Goal: Task Accomplishment & Management: Manage account settings

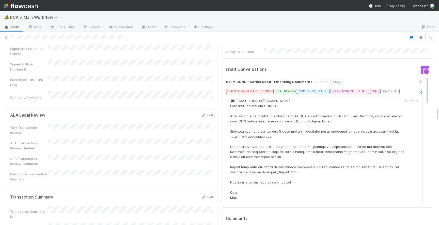
scroll to position [673, 0]
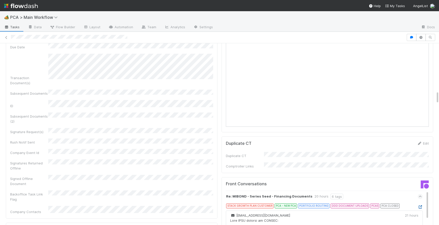
click at [421, 205] on icon at bounding box center [420, 206] width 5 height 3
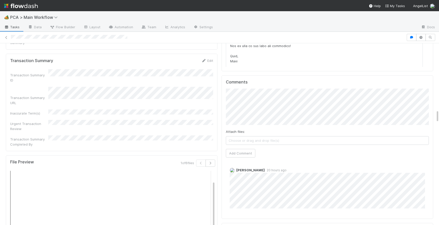
scroll to position [911, 0]
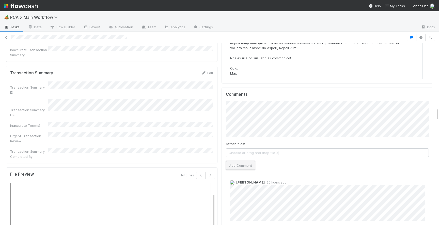
click at [229, 161] on button "Add Comment" at bounding box center [240, 165] width 29 height 9
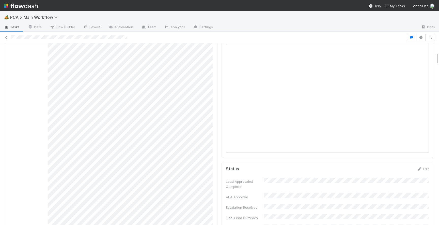
scroll to position [0, 0]
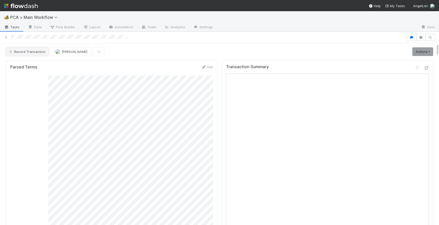
click at [38, 52] on span "Record Transaction" at bounding box center [26, 52] width 37 height 4
click at [41, 65] on div "RTBS" at bounding box center [40, 64] width 72 height 9
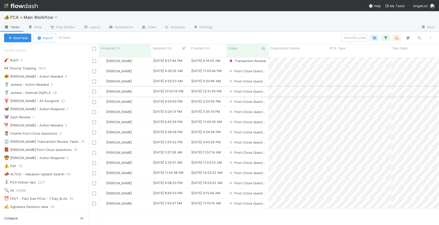
scroll to position [52, 0]
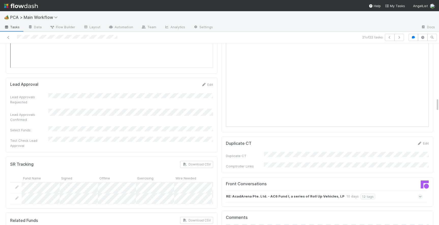
scroll to position [825, 0]
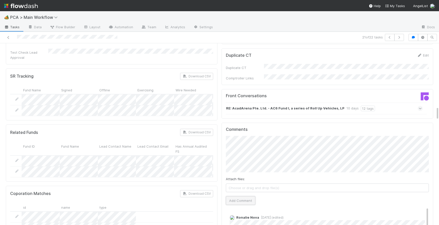
click at [236, 196] on button "Add Comment" at bounding box center [240, 200] width 29 height 9
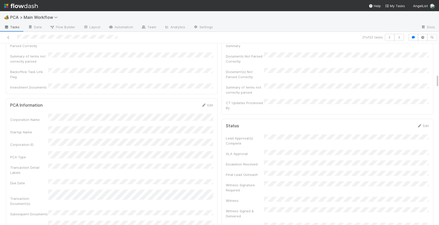
scroll to position [0, 0]
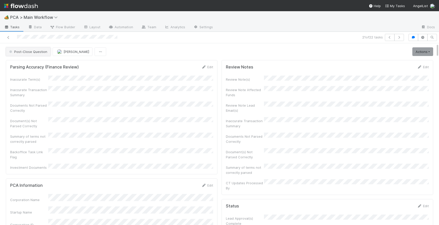
click at [30, 51] on span "Post-Close Question" at bounding box center [27, 52] width 39 height 4
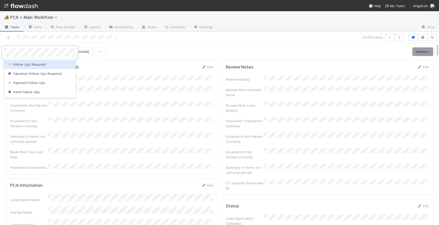
click at [39, 66] on div "Follow-Ups Required" at bounding box center [40, 64] width 72 height 9
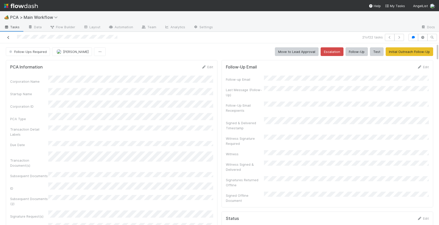
click at [9, 37] on icon at bounding box center [8, 37] width 5 height 3
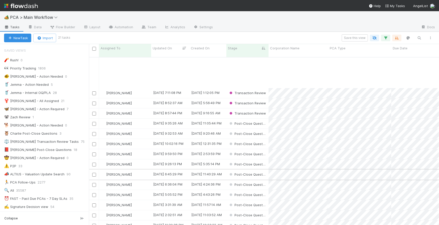
scroll to position [42, 0]
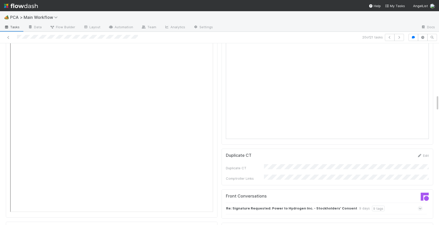
scroll to position [577, 0]
click at [419, 204] on icon at bounding box center [420, 206] width 3 height 5
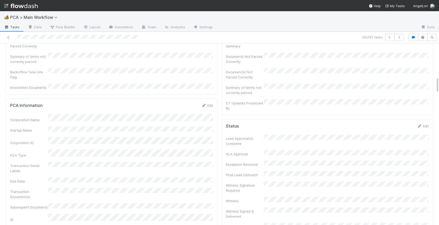
scroll to position [0, 0]
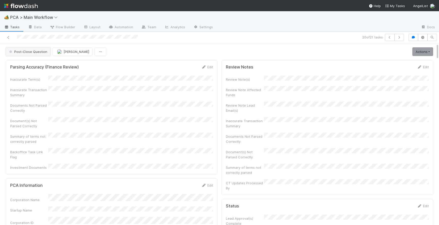
click at [22, 50] on span "Post-Close Question" at bounding box center [27, 52] width 39 height 4
click at [29, 73] on span "Record Transaction" at bounding box center [25, 73] width 37 height 4
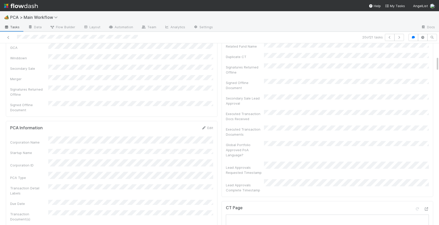
scroll to position [159, 0]
click at [209, 124] on link "Edit" at bounding box center [207, 126] width 12 height 4
click at [186, 123] on button "Save" at bounding box center [186, 127] width 14 height 9
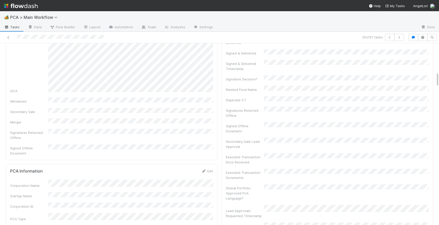
scroll to position [0, 0]
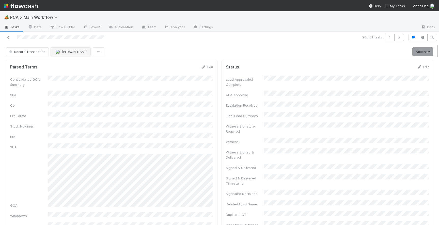
click at [67, 51] on span "[PERSON_NAME]" at bounding box center [75, 52] width 26 height 4
click at [74, 63] on span "[PERSON_NAME]" at bounding box center [71, 64] width 26 height 4
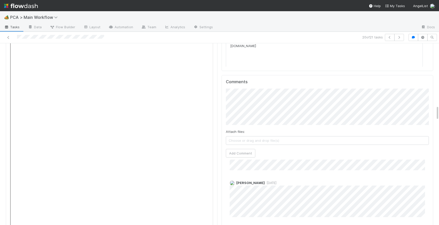
scroll to position [691, 0]
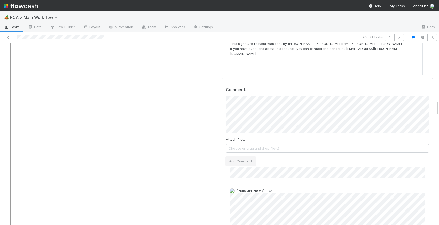
click at [235, 157] on button "Add Comment" at bounding box center [240, 161] width 29 height 9
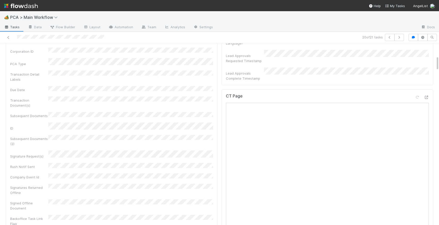
scroll to position [0, 0]
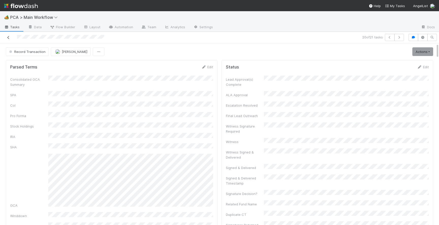
click at [8, 37] on icon at bounding box center [8, 37] width 5 height 3
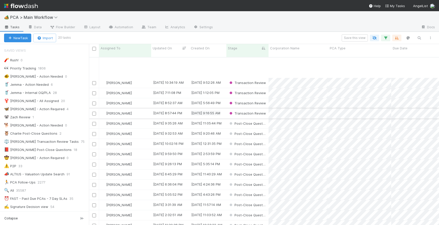
scroll to position [32, 0]
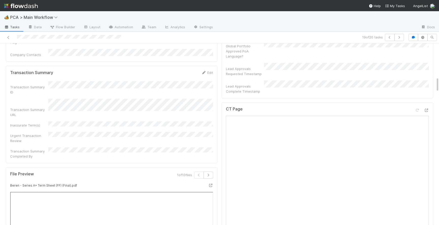
scroll to position [398, 0]
click at [209, 173] on icon "button" at bounding box center [208, 174] width 5 height 3
click at [208, 173] on icon "button" at bounding box center [208, 174] width 5 height 3
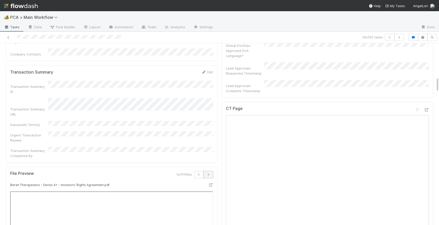
click at [208, 173] on icon "button" at bounding box center [208, 174] width 5 height 3
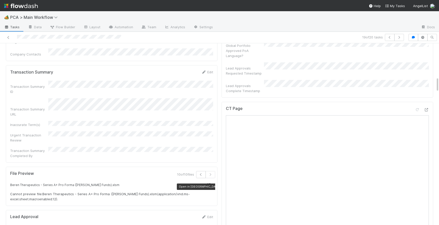
click at [209, 183] on icon at bounding box center [208, 184] width 5 height 3
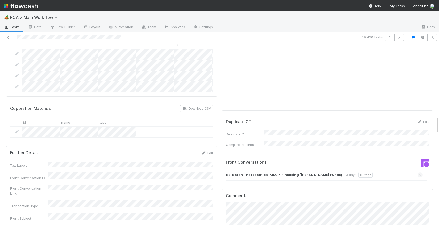
scroll to position [761, 0]
click at [421, 172] on icon at bounding box center [420, 174] width 3 height 5
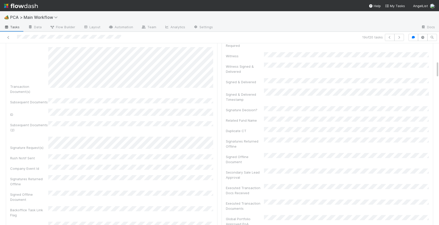
scroll to position [342, 0]
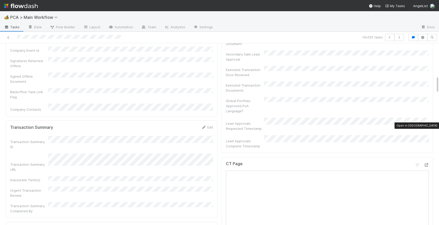
click at [428, 163] on icon at bounding box center [426, 164] width 5 height 3
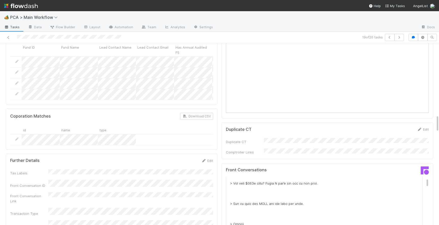
scroll to position [0, 0]
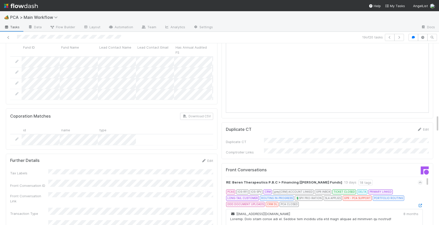
click at [421, 204] on icon at bounding box center [420, 205] width 5 height 3
click at [420, 180] on icon at bounding box center [420, 182] width 3 height 5
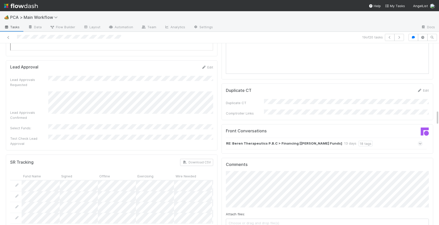
scroll to position [797, 0]
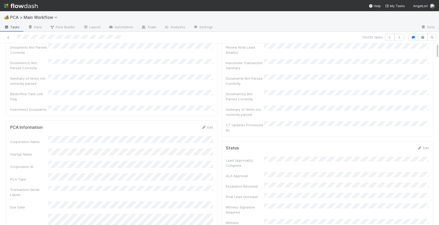
scroll to position [0, 0]
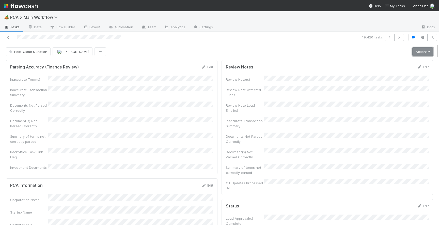
click at [421, 50] on link "Actions" at bounding box center [423, 51] width 21 height 9
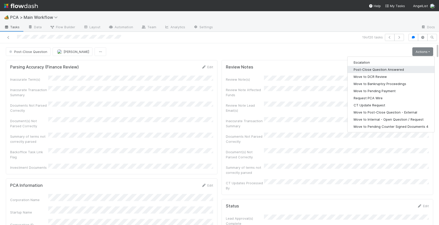
click at [398, 70] on button "Post-Close Question Answered" at bounding box center [391, 69] width 87 height 7
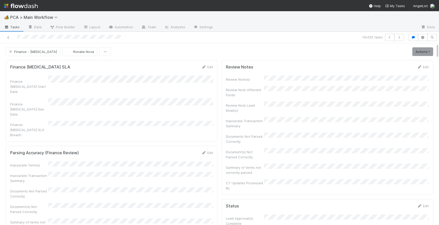
scroll to position [518, 0]
click at [6, 39] on icon at bounding box center [8, 37] width 5 height 3
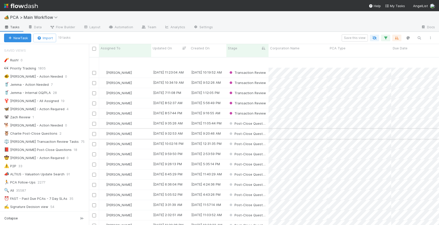
scroll to position [22, 0]
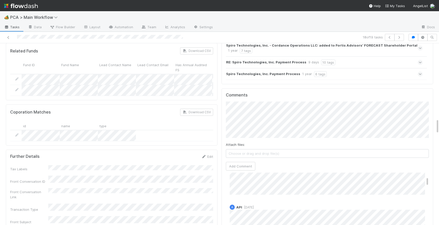
scroll to position [15, 0]
click at [245, 162] on button "Add Comment" at bounding box center [240, 166] width 29 height 9
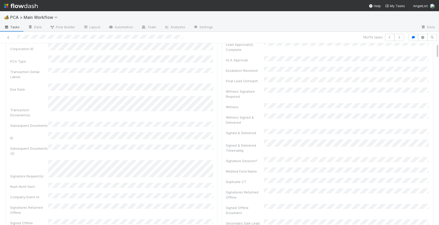
scroll to position [0, 0]
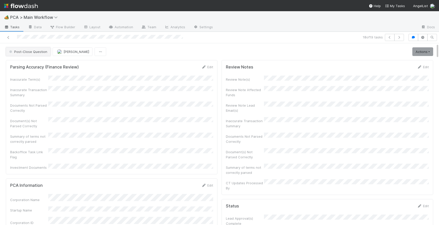
click at [37, 54] on button "Post-Close Question" at bounding box center [28, 51] width 45 height 9
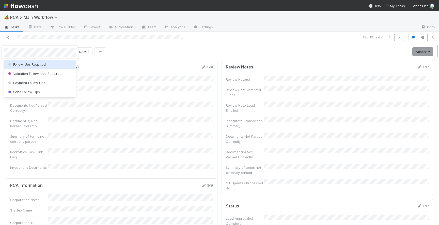
click at [43, 63] on span "Follow-Ups Required" at bounding box center [26, 64] width 39 height 4
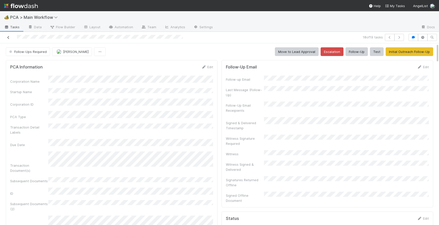
click at [8, 37] on icon at bounding box center [8, 37] width 5 height 3
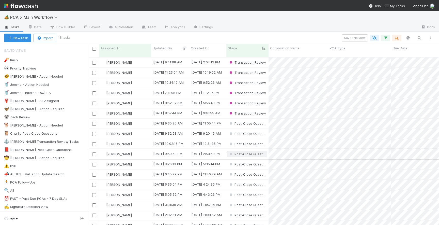
scroll to position [12, 0]
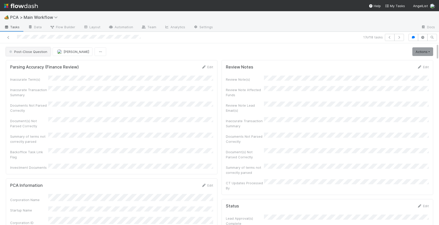
click at [34, 53] on span "Post-Close Question" at bounding box center [27, 52] width 39 height 4
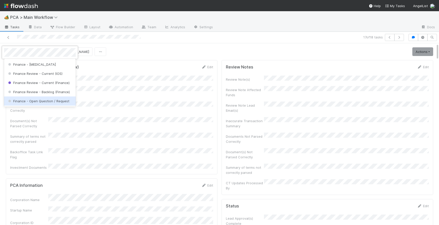
click at [62, 101] on span "Finance - Open Question / Request" at bounding box center [38, 101] width 62 height 4
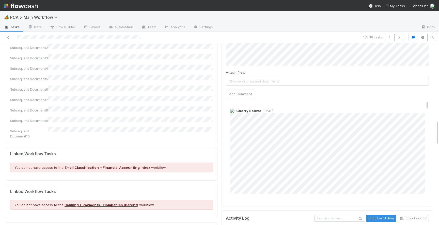
scroll to position [563, 0]
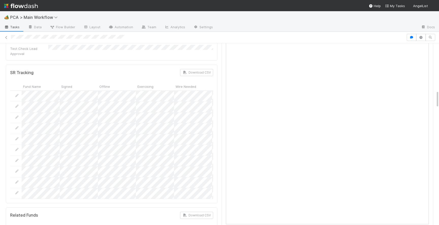
scroll to position [482, 0]
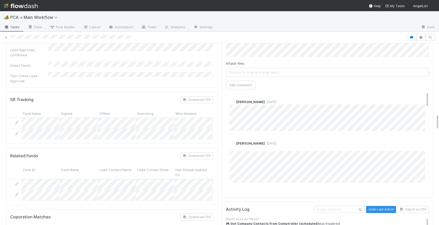
scroll to position [791, 0]
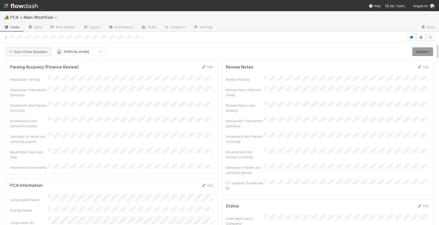
click at [27, 52] on span "Post-Close Question" at bounding box center [27, 52] width 39 height 4
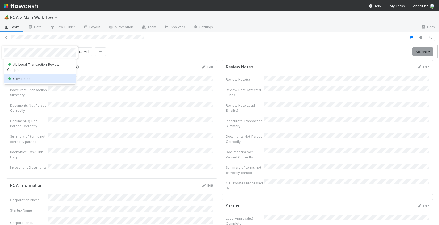
click at [23, 78] on span "Completed" at bounding box center [19, 79] width 24 height 4
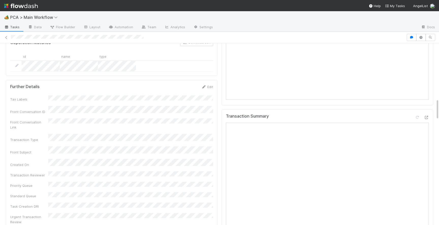
scroll to position [473, 0]
click at [427, 116] on icon at bounding box center [426, 117] width 5 height 3
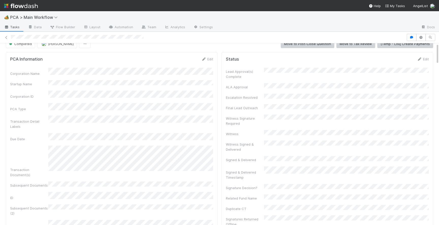
scroll to position [0, 0]
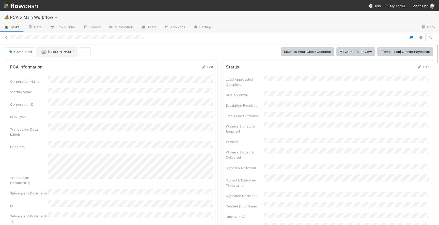
click at [50, 53] on button "[PERSON_NAME]" at bounding box center [57, 51] width 40 height 9
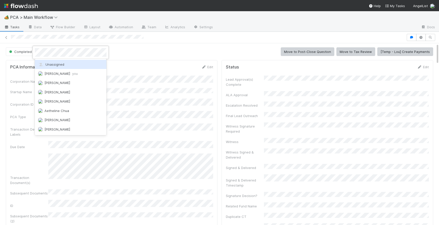
click at [76, 64] on div "Unassigned" at bounding box center [71, 64] width 72 height 9
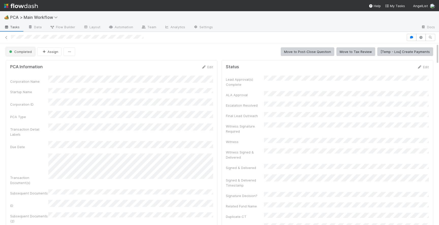
click at [20, 51] on span "Completed" at bounding box center [20, 52] width 24 height 4
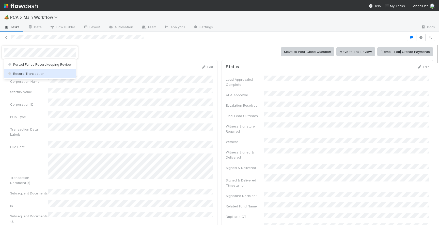
click at [29, 72] on span "Record Transaction" at bounding box center [25, 73] width 37 height 4
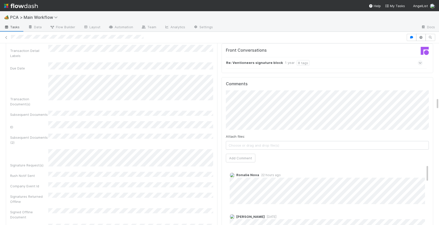
scroll to position [277, 0]
click at [245, 159] on button "Add Comment" at bounding box center [240, 163] width 29 height 9
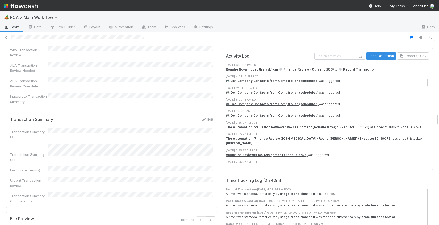
scroll to position [1026, 0]
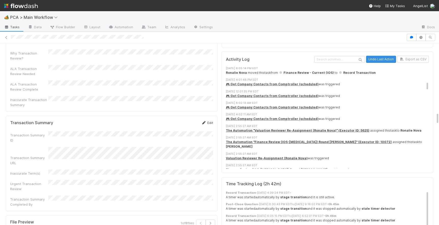
click at [211, 120] on link "Edit" at bounding box center [207, 122] width 12 height 4
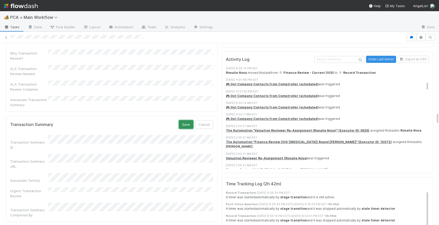
click at [187, 120] on button "Save" at bounding box center [186, 124] width 14 height 9
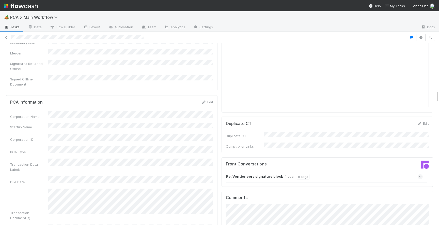
scroll to position [695, 0]
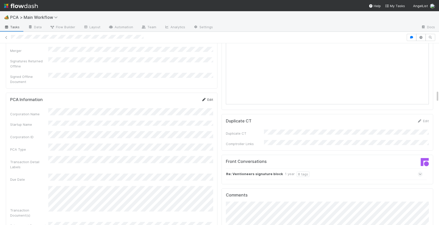
click at [208, 97] on link "Edit" at bounding box center [207, 99] width 12 height 4
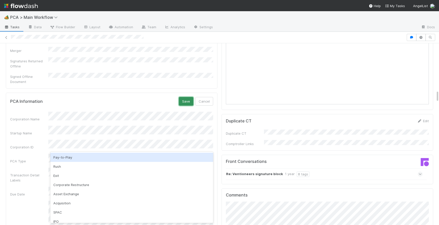
click at [188, 97] on button "Save" at bounding box center [186, 101] width 14 height 9
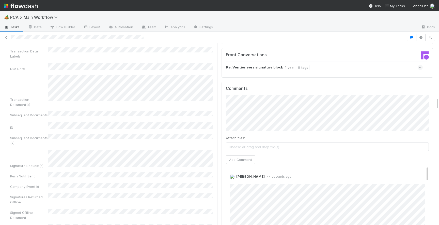
scroll to position [807, 0]
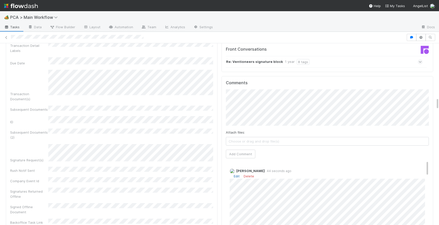
click at [238, 174] on link "Edit" at bounding box center [237, 176] width 6 height 4
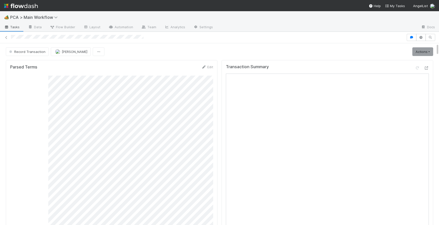
scroll to position [7, 0]
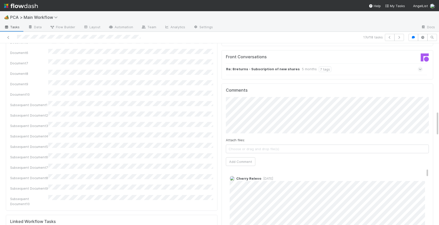
scroll to position [493, 0]
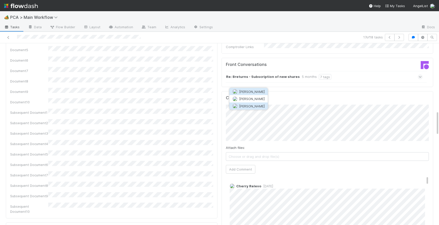
click at [256, 106] on span "[PERSON_NAME]" at bounding box center [252, 106] width 26 height 4
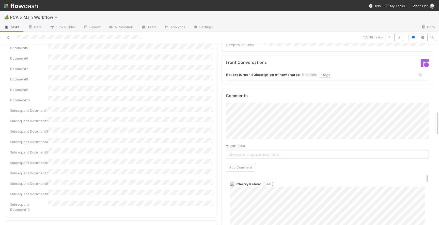
scroll to position [496, 0]
click at [246, 162] on button "Add Comment" at bounding box center [240, 166] width 29 height 9
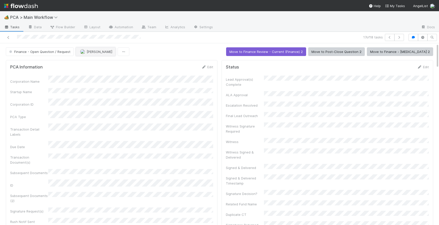
click at [87, 53] on span "[PERSON_NAME]" at bounding box center [100, 52] width 26 height 4
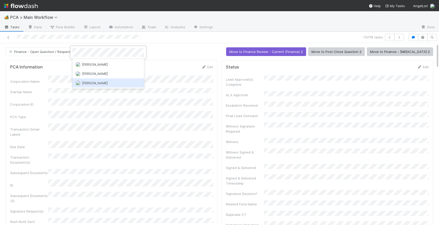
click at [94, 82] on span "[PERSON_NAME]" at bounding box center [95, 83] width 26 height 4
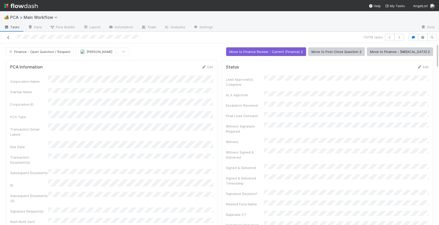
click at [7, 35] on link at bounding box center [8, 37] width 5 height 5
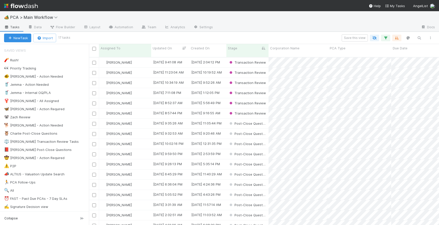
scroll to position [172, 350]
